Goal: Information Seeking & Learning: Learn about a topic

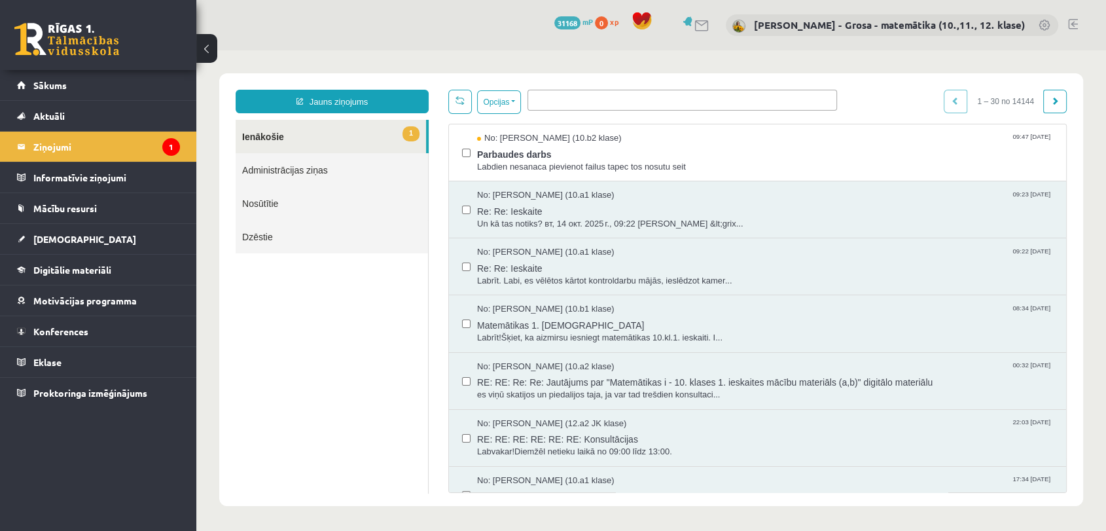
click at [276, 133] on link "1 Ienākošie" at bounding box center [331, 136] width 190 height 33
click at [98, 155] on legend "Ziņojumi 1" at bounding box center [106, 147] width 147 height 30
click at [86, 338] on link "Konferences" at bounding box center [98, 331] width 163 height 30
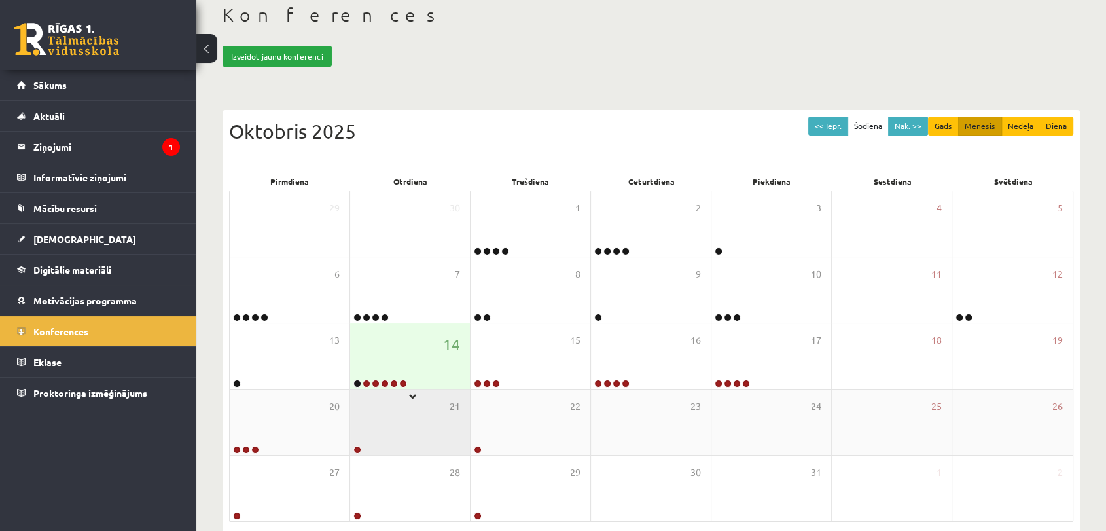
scroll to position [131, 0]
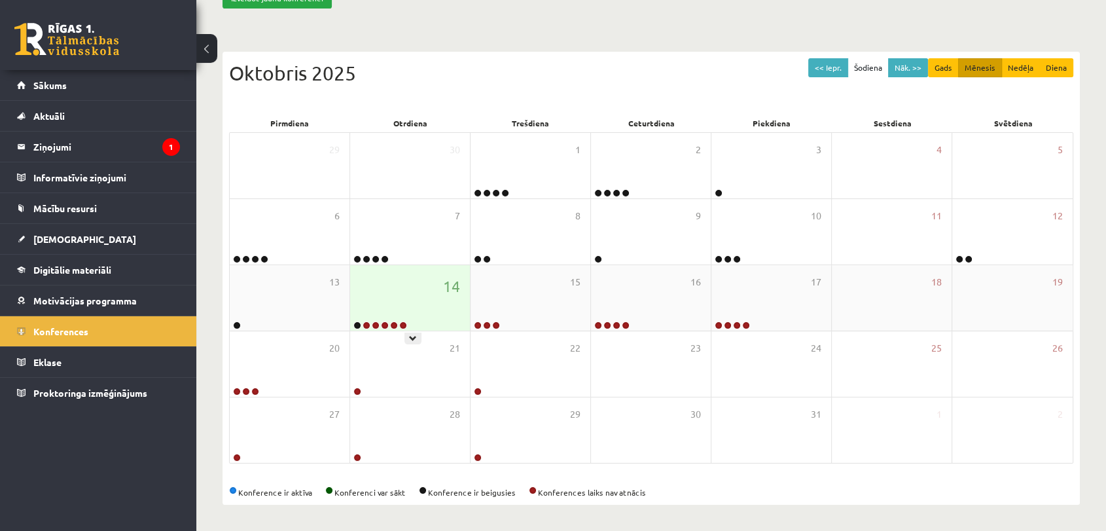
click at [407, 306] on div "14" at bounding box center [410, 297] width 120 height 65
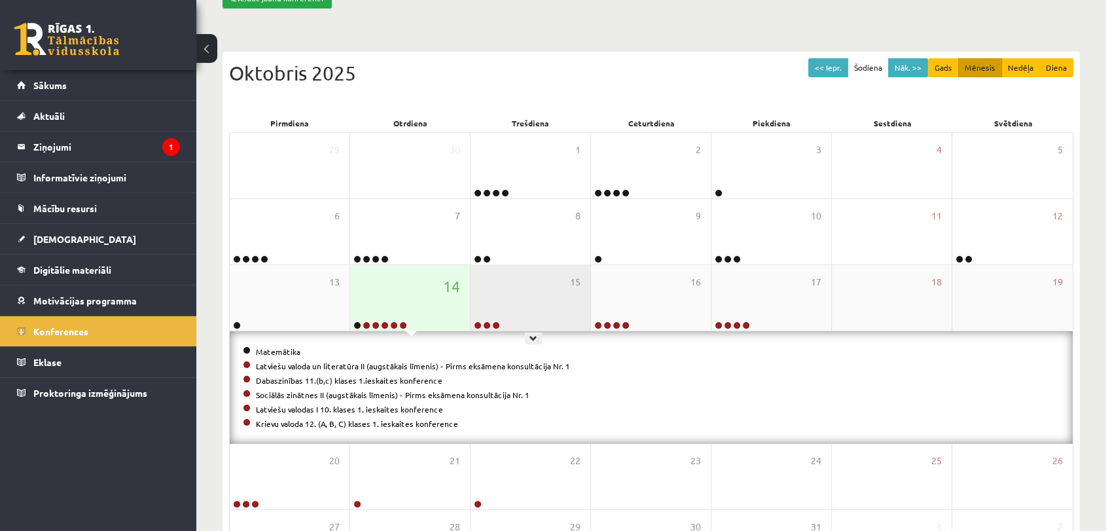
click at [540, 313] on div "15" at bounding box center [531, 297] width 120 height 65
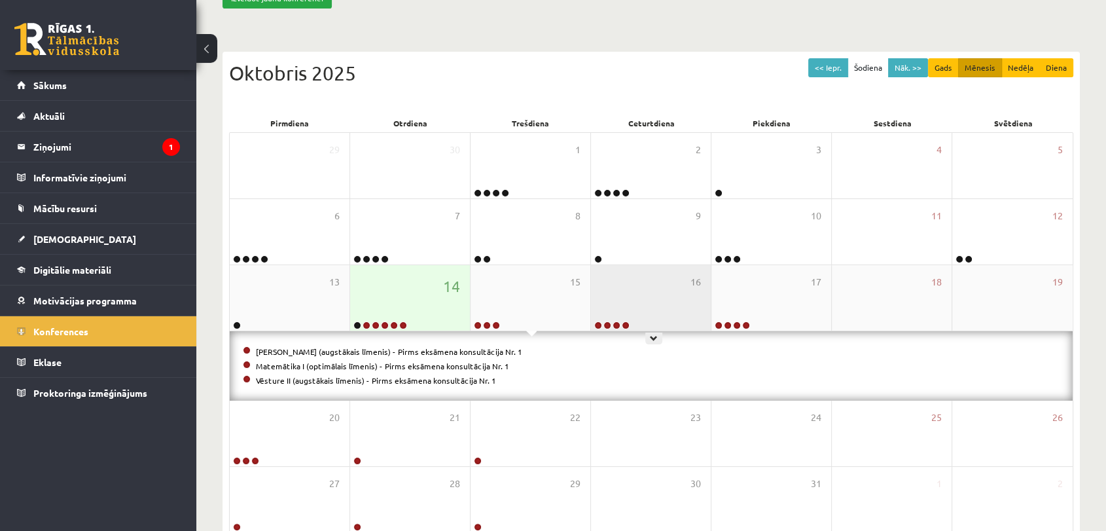
click at [638, 302] on div "16" at bounding box center [651, 297] width 120 height 65
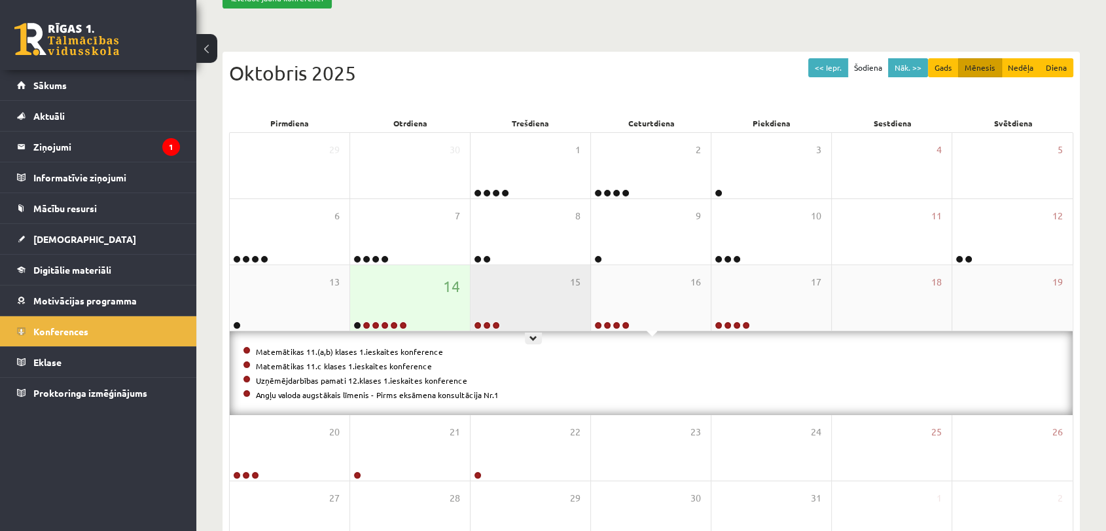
click at [570, 288] on div "15" at bounding box center [531, 297] width 120 height 65
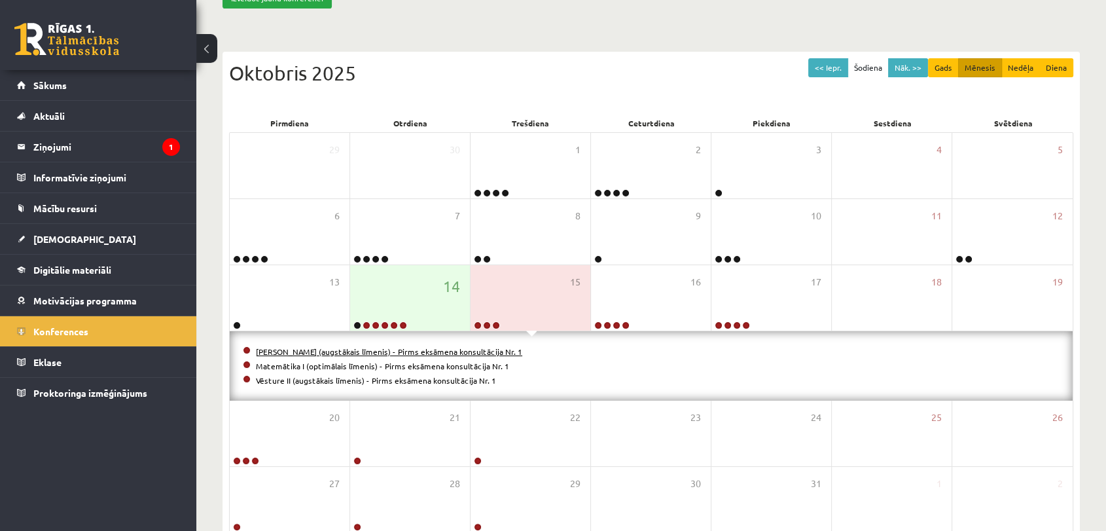
click at [384, 353] on link "Matemātika II (augstākais līmenis) - Pirms eksāmena konsultācija Nr. 1" at bounding box center [389, 351] width 266 height 10
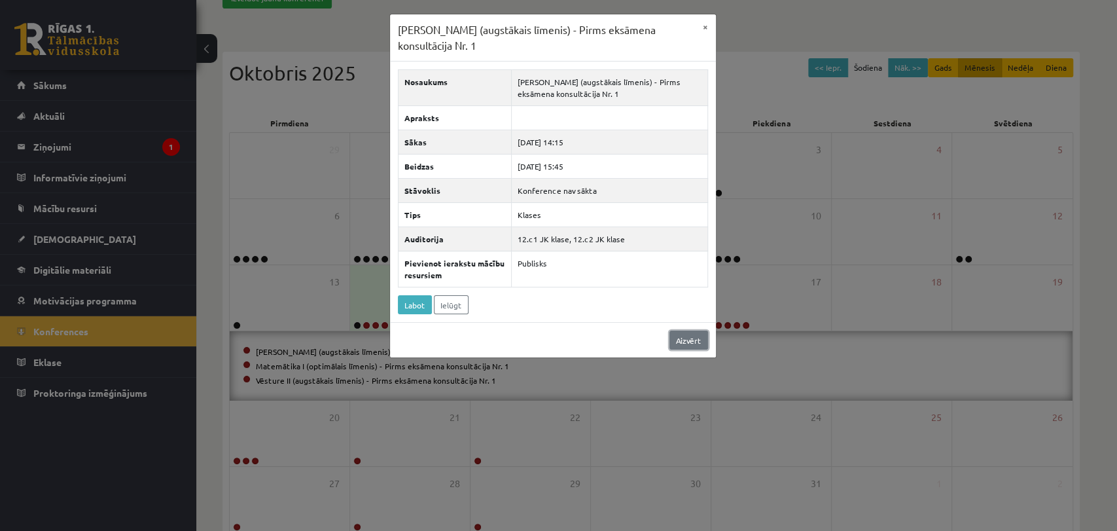
click at [696, 335] on link "Aizvērt" at bounding box center [689, 340] width 39 height 19
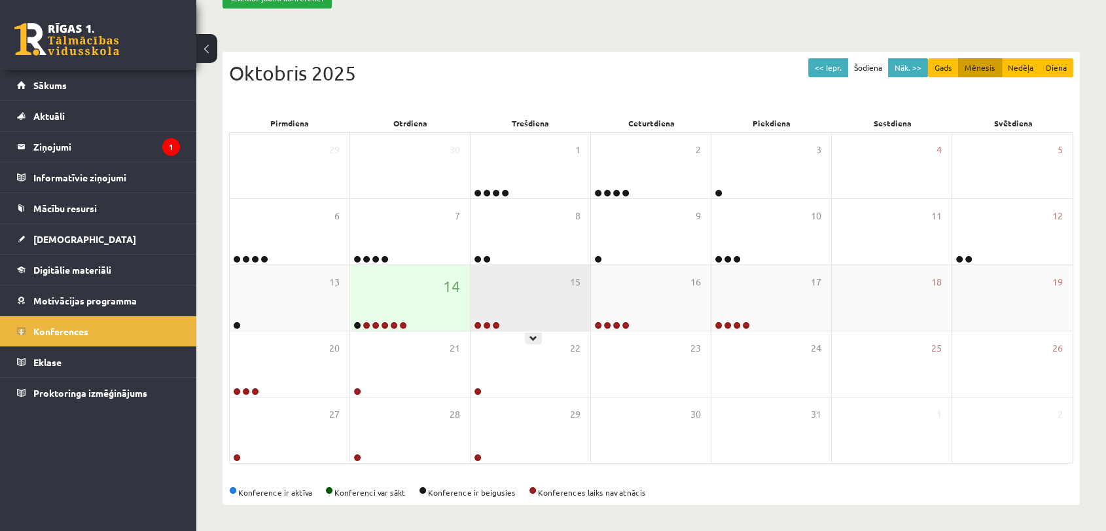
click at [563, 298] on div "15" at bounding box center [531, 297] width 120 height 65
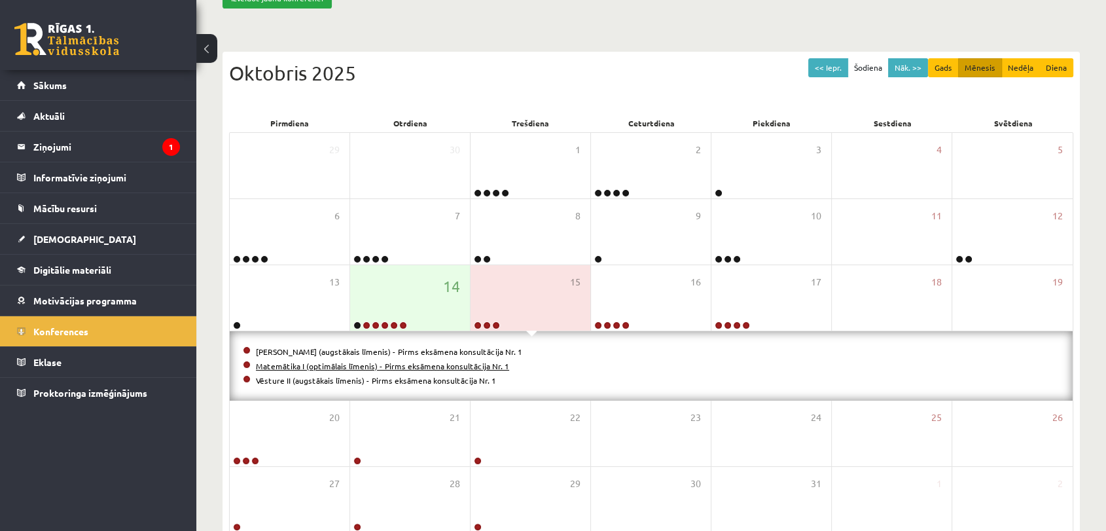
click at [419, 364] on link "Matemātika I (optimālais līmenis) - Pirms eksāmena konsultācija Nr. 1" at bounding box center [382, 366] width 253 height 10
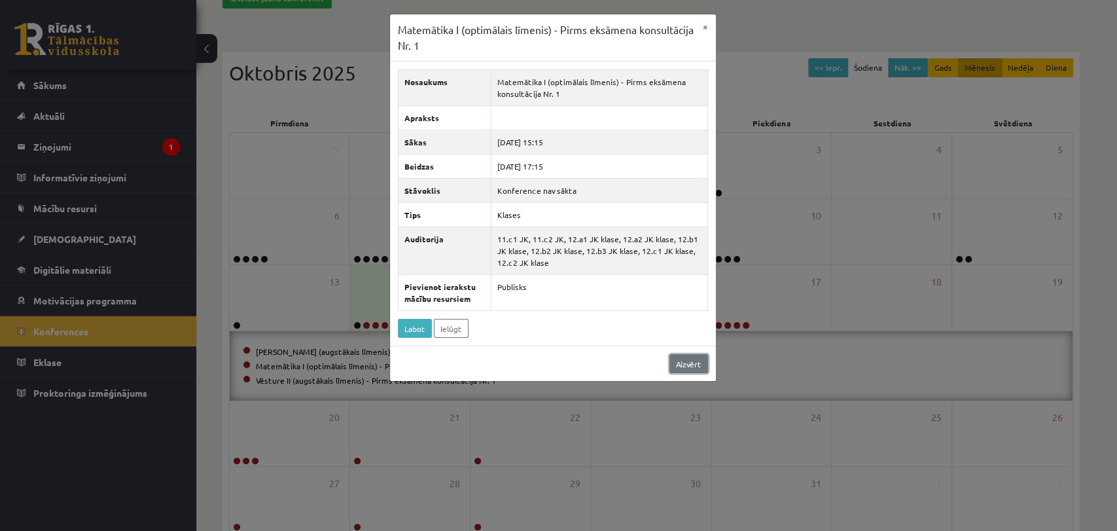
click at [700, 363] on link "Aizvērt" at bounding box center [689, 363] width 39 height 19
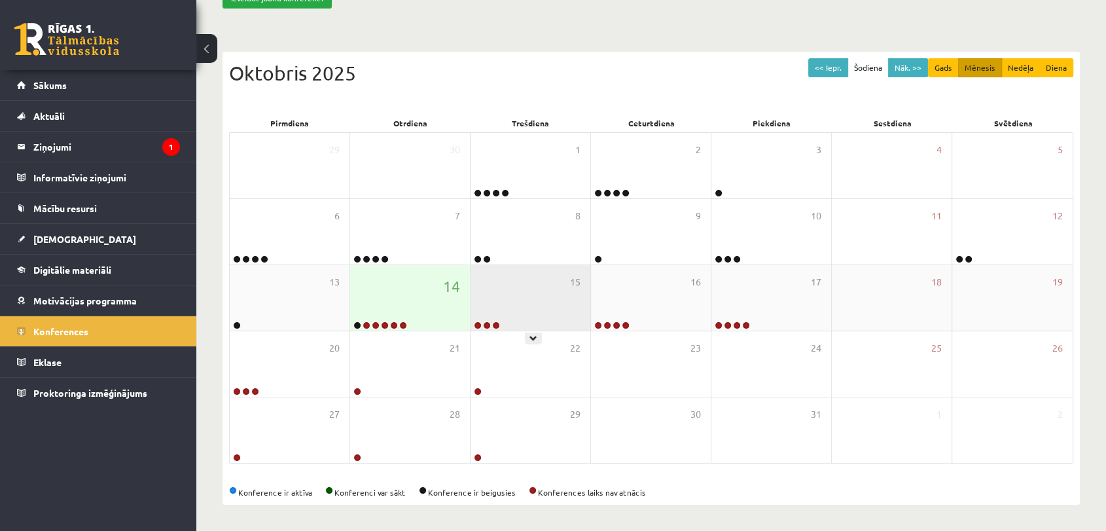
click at [498, 306] on div "15" at bounding box center [531, 297] width 120 height 65
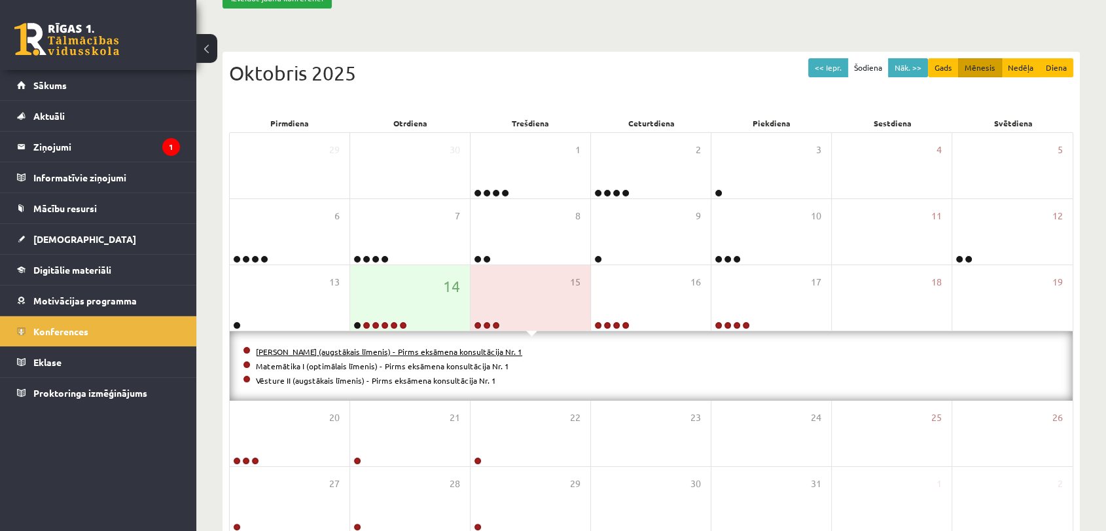
click at [432, 352] on link "Matemātika II (augstākais līmenis) - Pirms eksāmena konsultācija Nr. 1" at bounding box center [389, 351] width 266 height 10
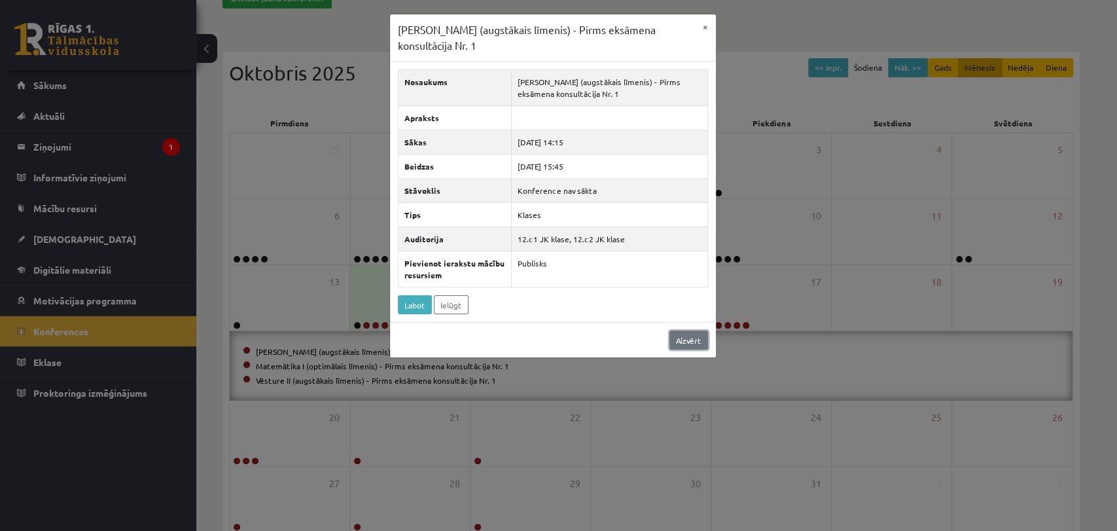
click at [702, 344] on link "Aizvērt" at bounding box center [689, 340] width 39 height 19
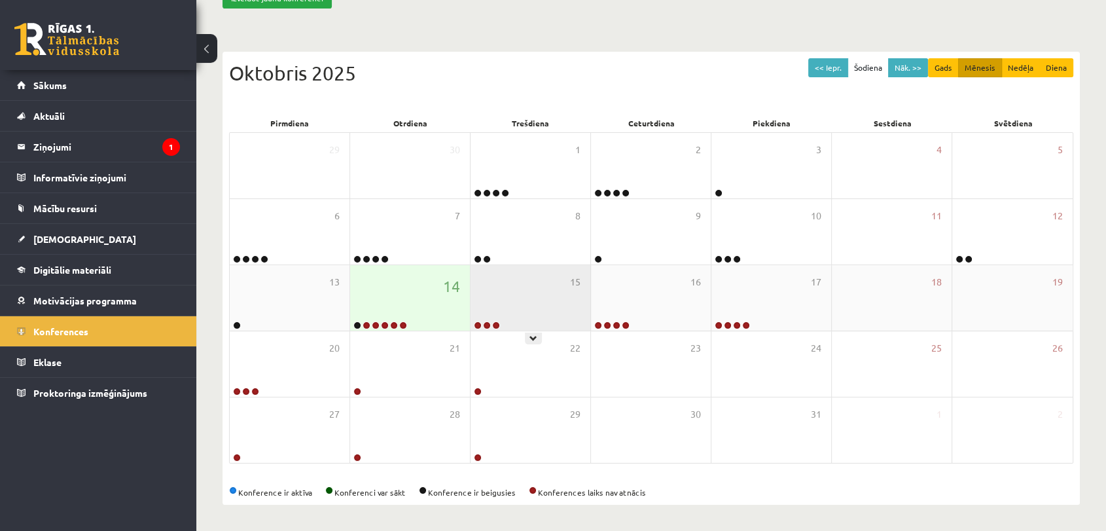
click at [569, 295] on div "15" at bounding box center [531, 297] width 120 height 65
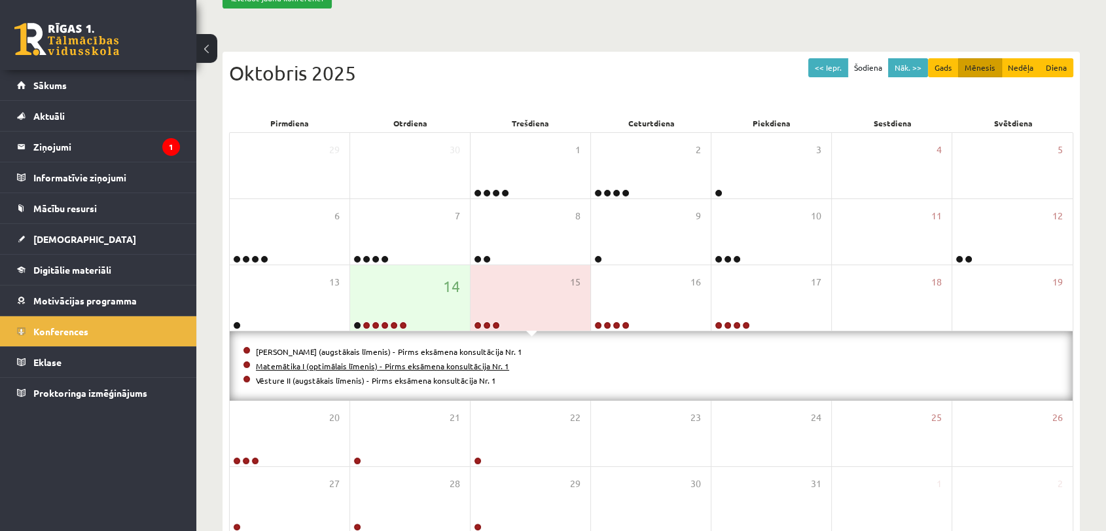
click at [329, 367] on link "Matemātika I (optimālais līmenis) - Pirms eksāmena konsultācija Nr. 1" at bounding box center [382, 366] width 253 height 10
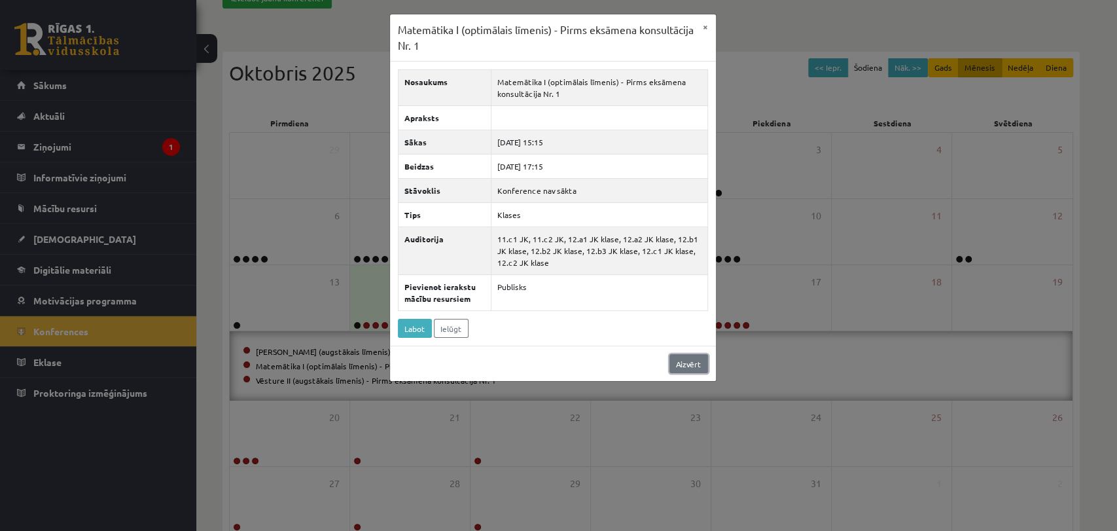
click at [702, 361] on link "Aizvērt" at bounding box center [689, 363] width 39 height 19
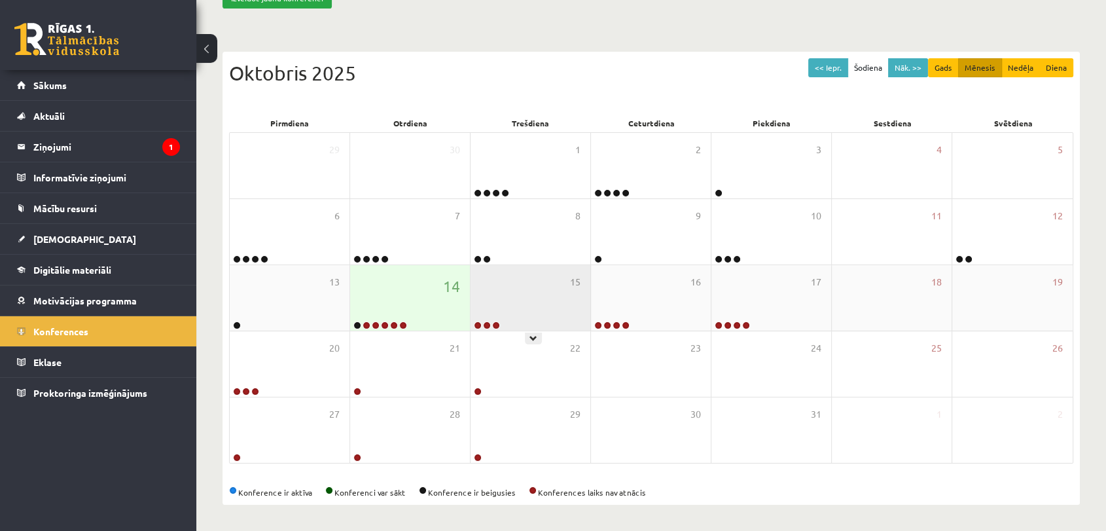
click at [577, 293] on div "15" at bounding box center [531, 297] width 120 height 65
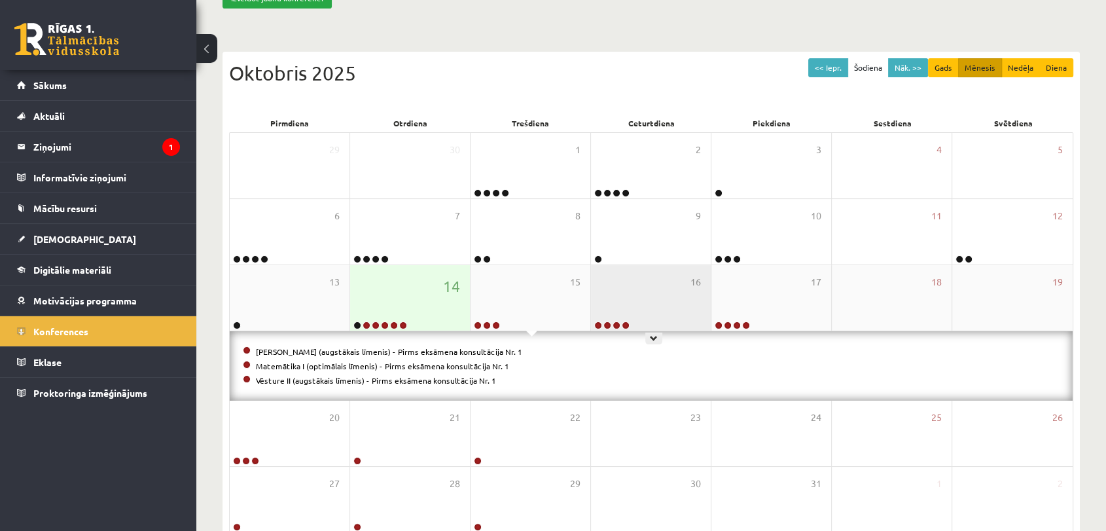
click at [644, 289] on div "16" at bounding box center [651, 297] width 120 height 65
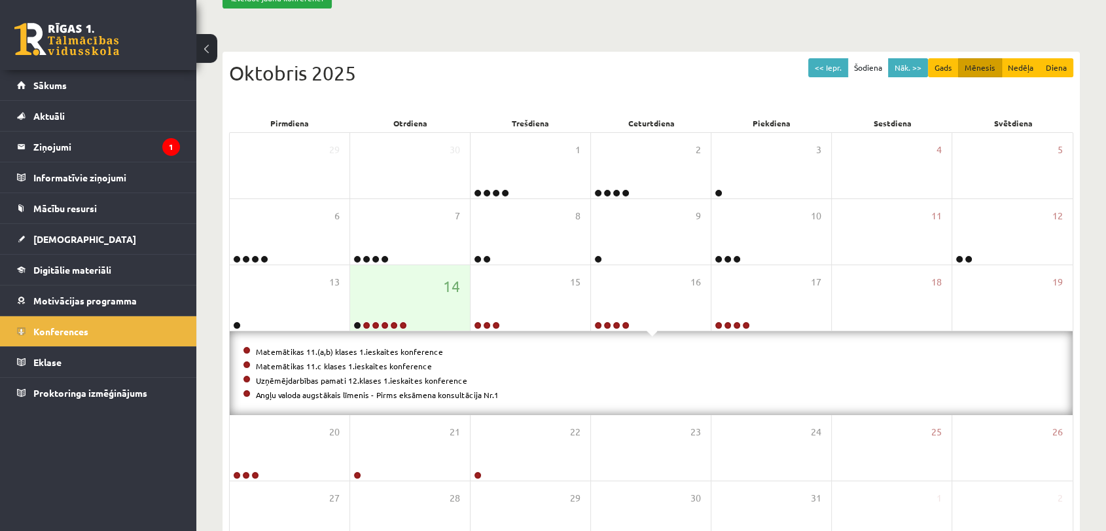
click at [633, 29] on div "Konferences Izveidot jaunu konferenci << Iepr. Šodiena Nāk. >> Gads Mēnesis Ned…" at bounding box center [651, 266] width 910 height 695
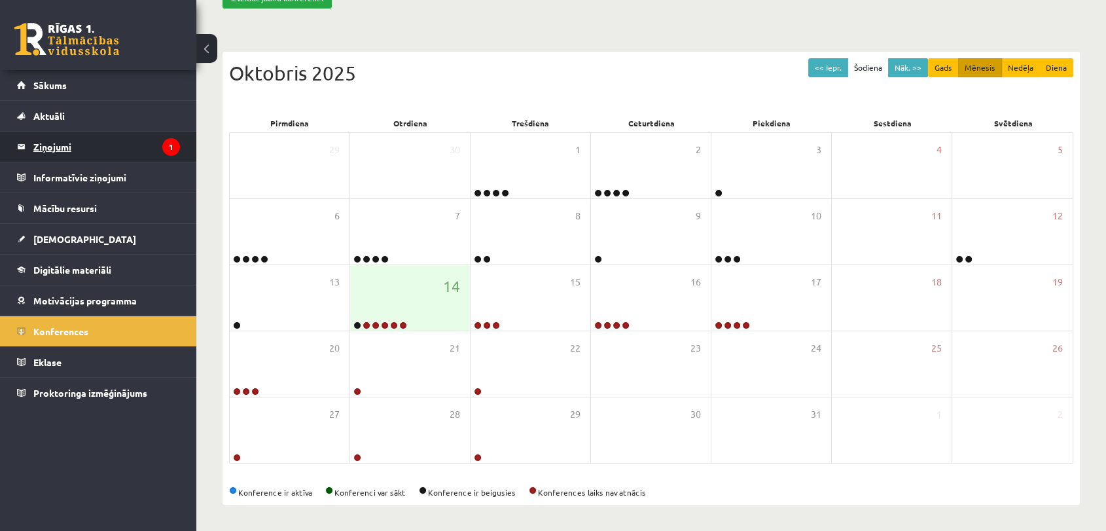
click at [147, 138] on legend "Ziņojumi 1" at bounding box center [106, 147] width 147 height 30
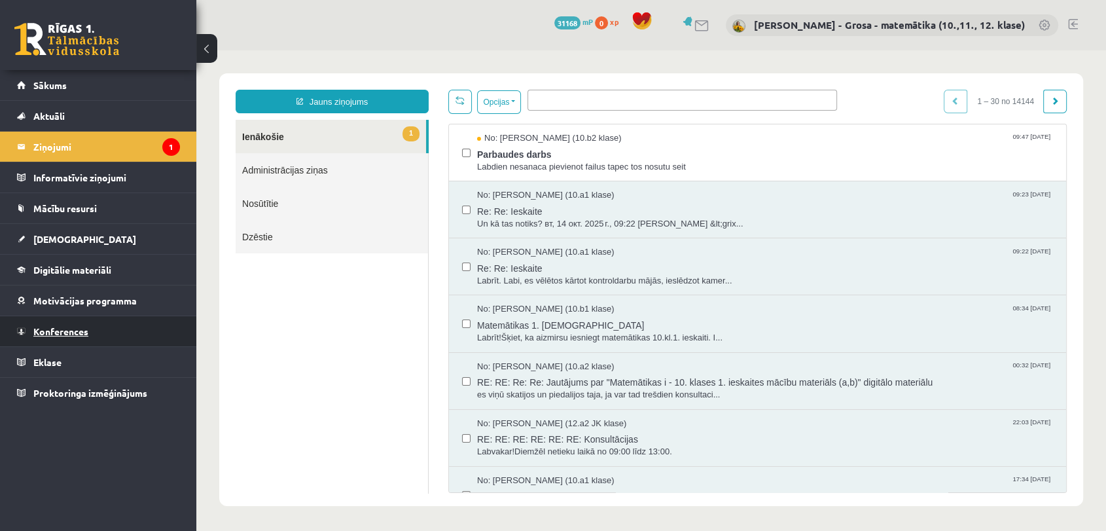
click at [90, 333] on link "Konferences" at bounding box center [98, 331] width 163 height 30
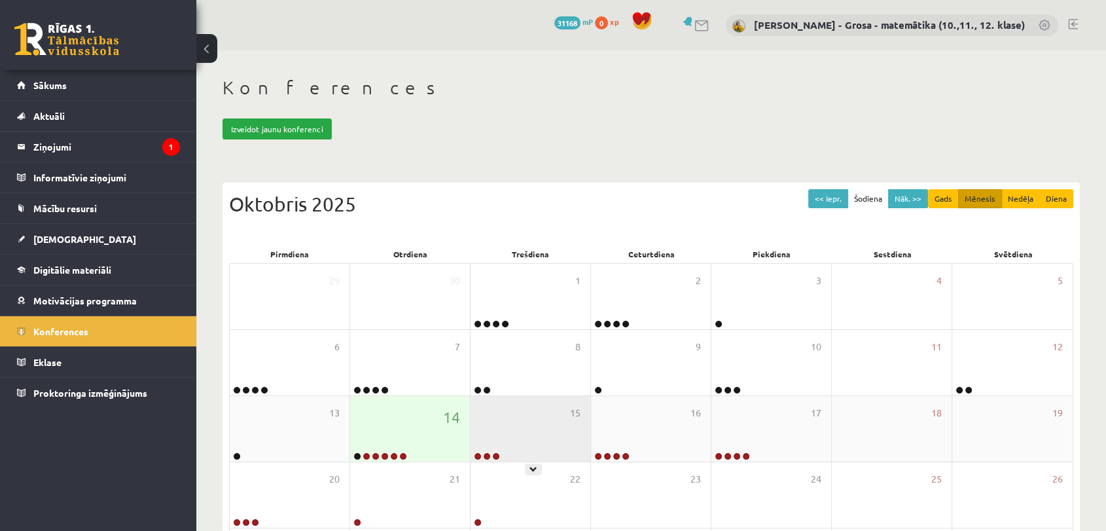
click at [511, 443] on div "15" at bounding box center [531, 428] width 120 height 65
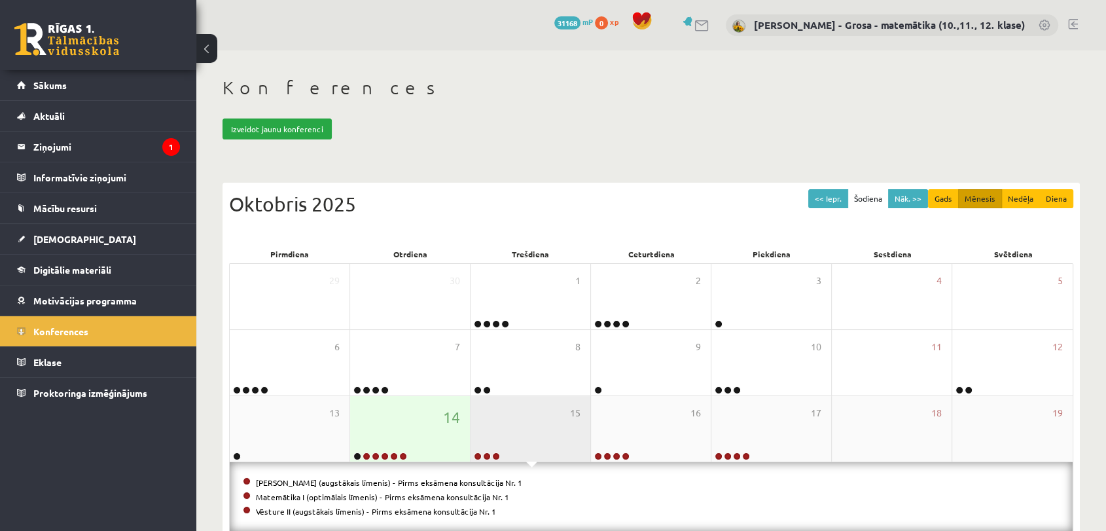
click at [511, 443] on div "15" at bounding box center [531, 428] width 120 height 65
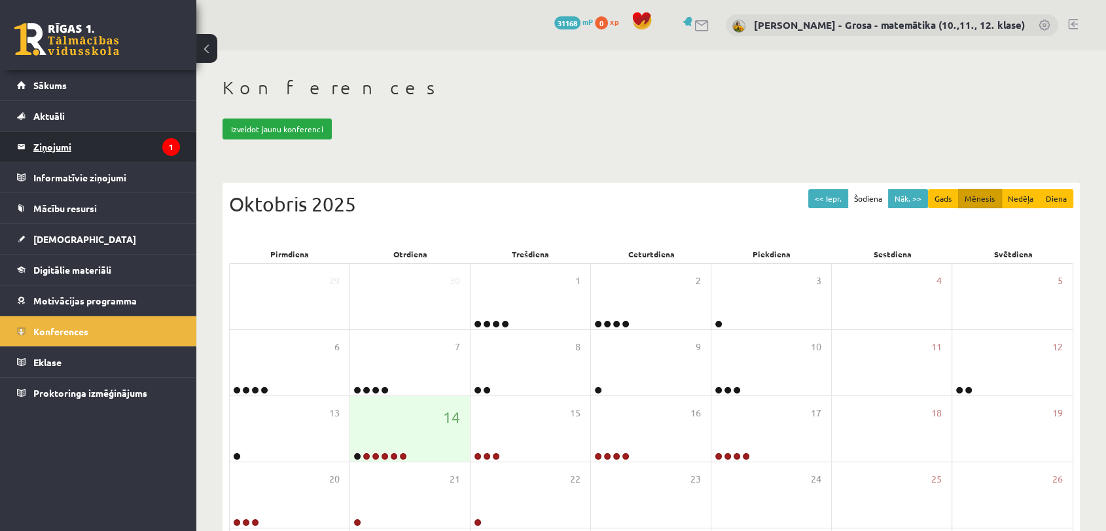
click at [158, 146] on legend "Ziņojumi 1" at bounding box center [106, 147] width 147 height 30
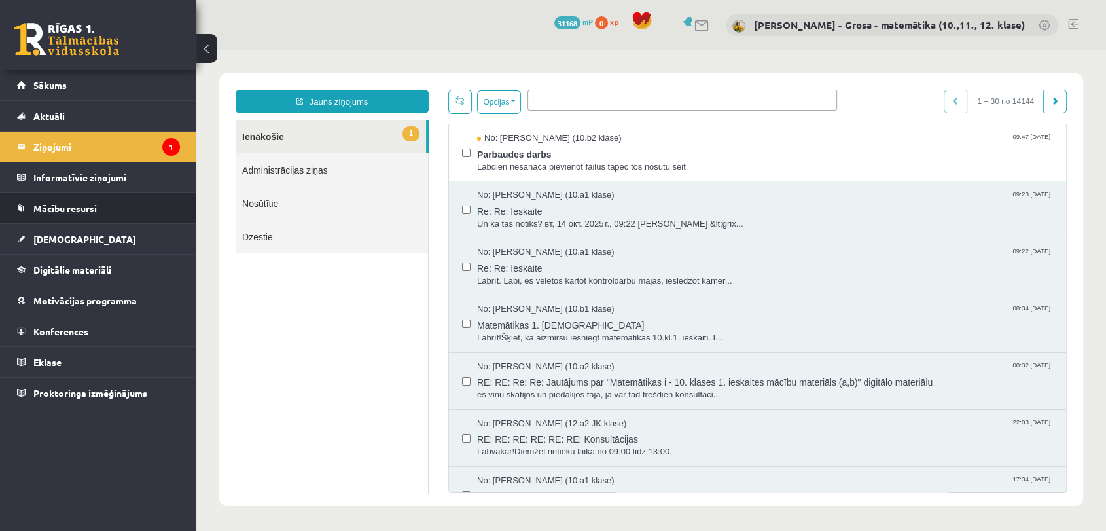
click at [67, 208] on span "Mācību resursi" at bounding box center [64, 208] width 63 height 12
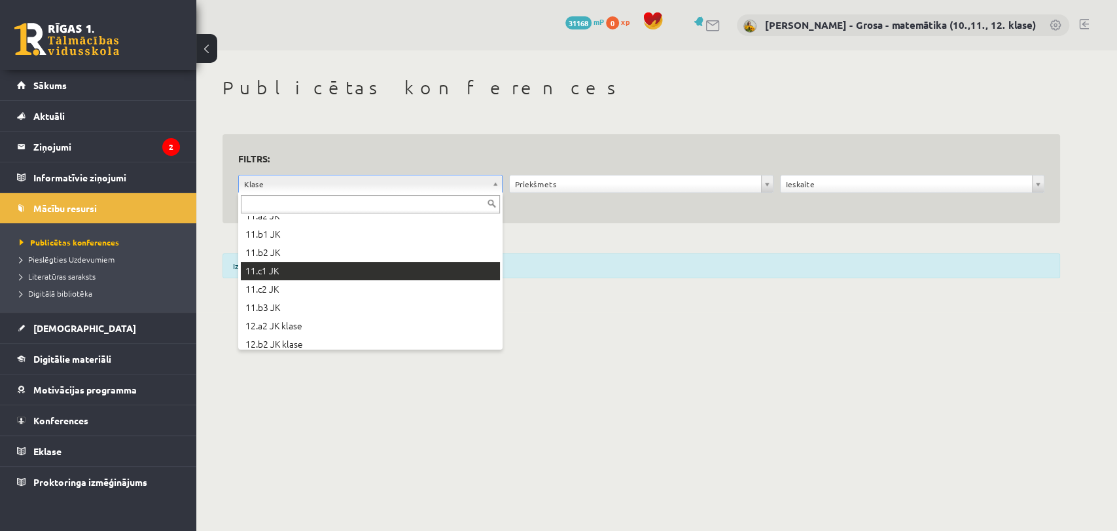
scroll to position [291, 0]
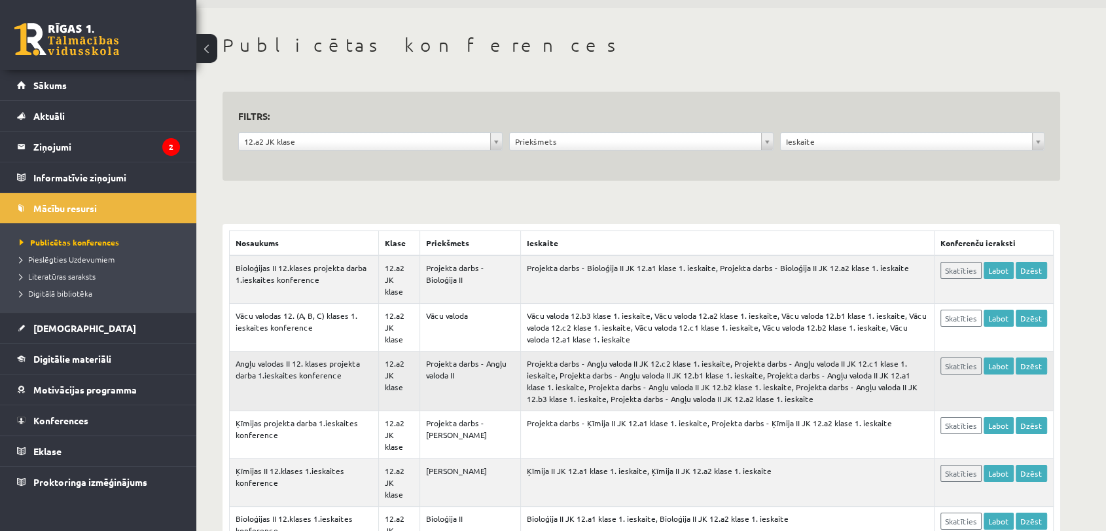
scroll to position [145, 0]
